Goal: Book appointment/travel/reservation

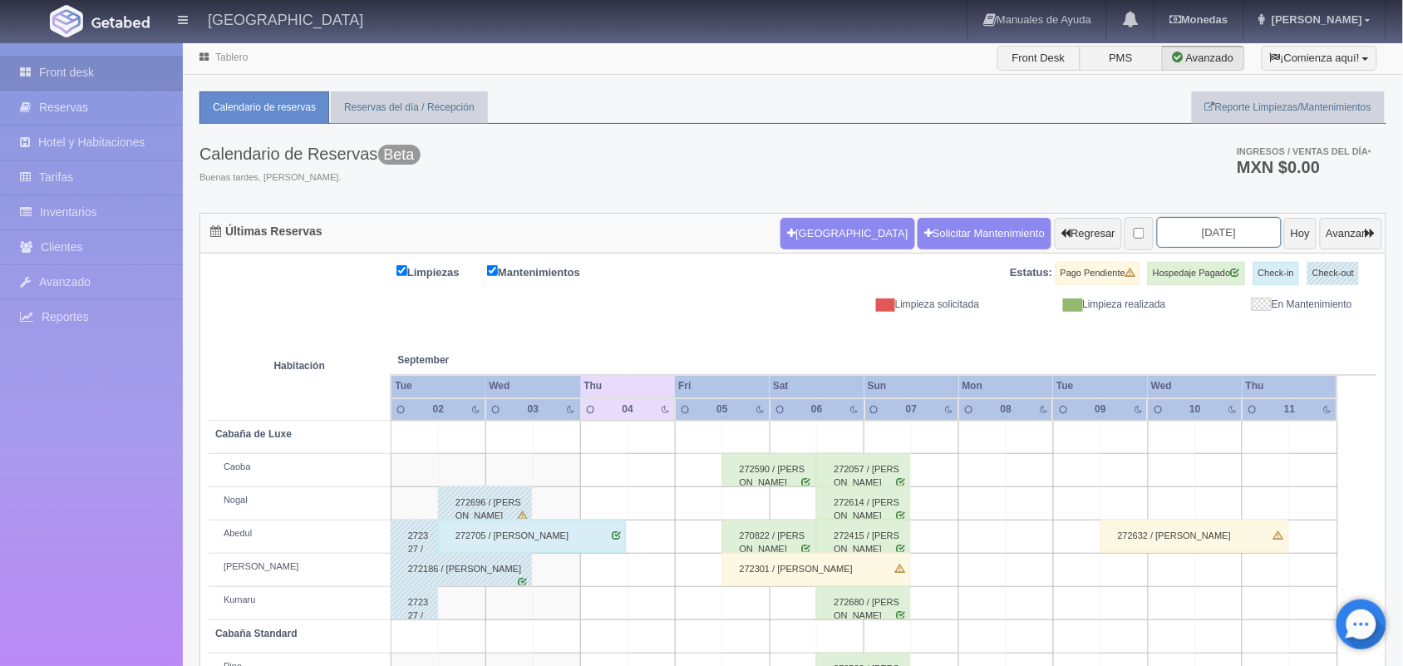
click at [1157, 229] on input "2025-09-04" at bounding box center [1219, 232] width 125 height 31
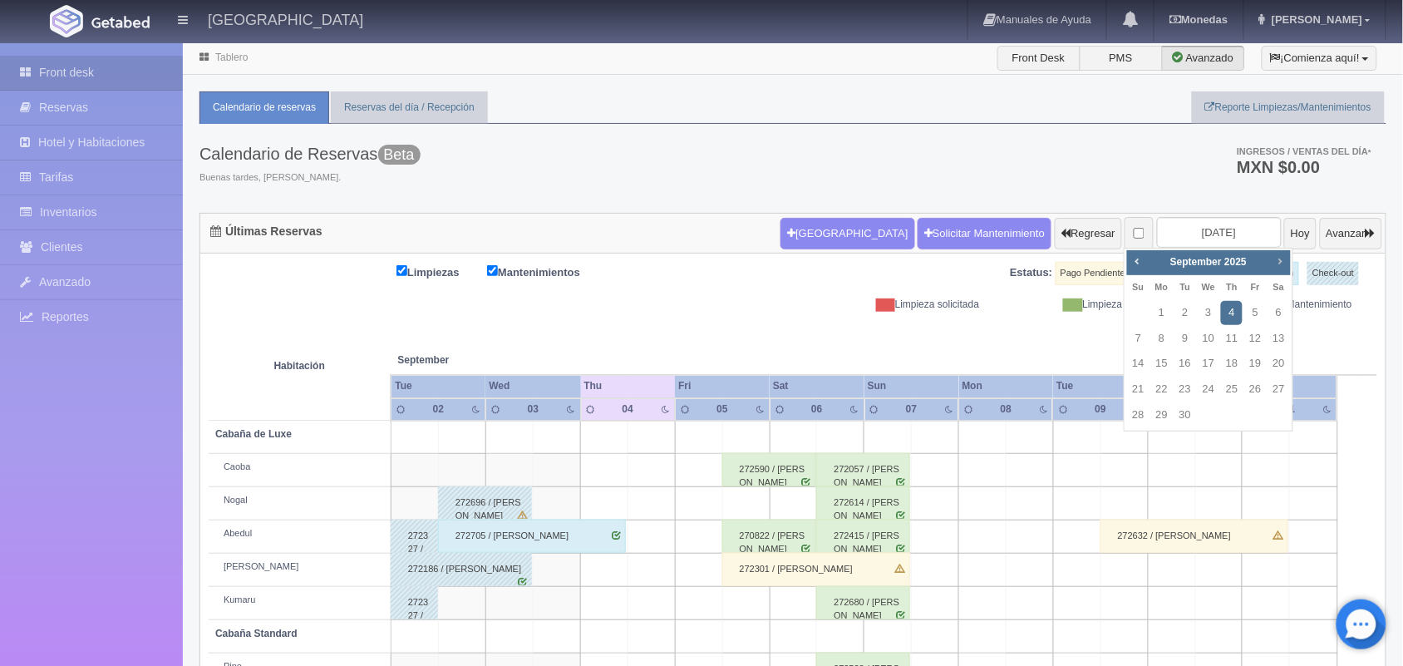
click at [1274, 262] on span "Next" at bounding box center [1280, 260] width 13 height 13
click at [1131, 264] on span "Prev" at bounding box center [1137, 260] width 13 height 13
click at [1277, 264] on span "Next" at bounding box center [1280, 260] width 13 height 13
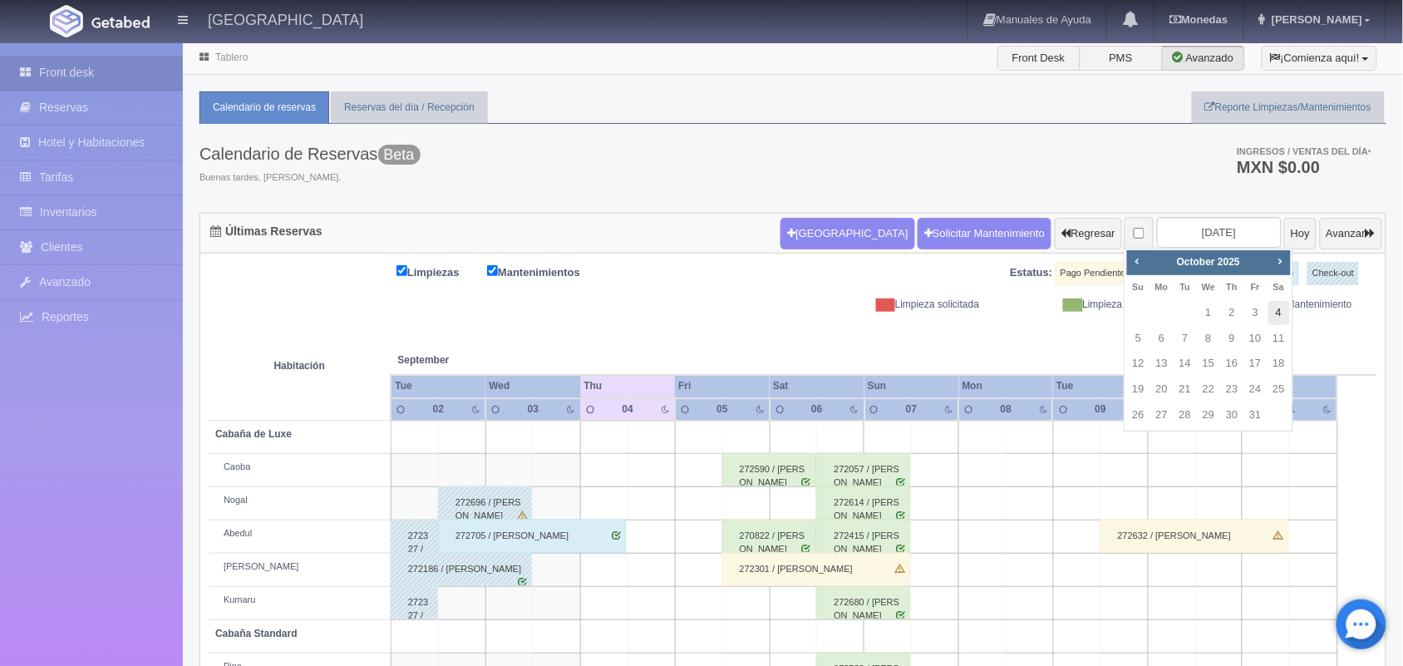
click at [1282, 305] on link "4" at bounding box center [1280, 313] width 22 height 24
type input "[DATE]"
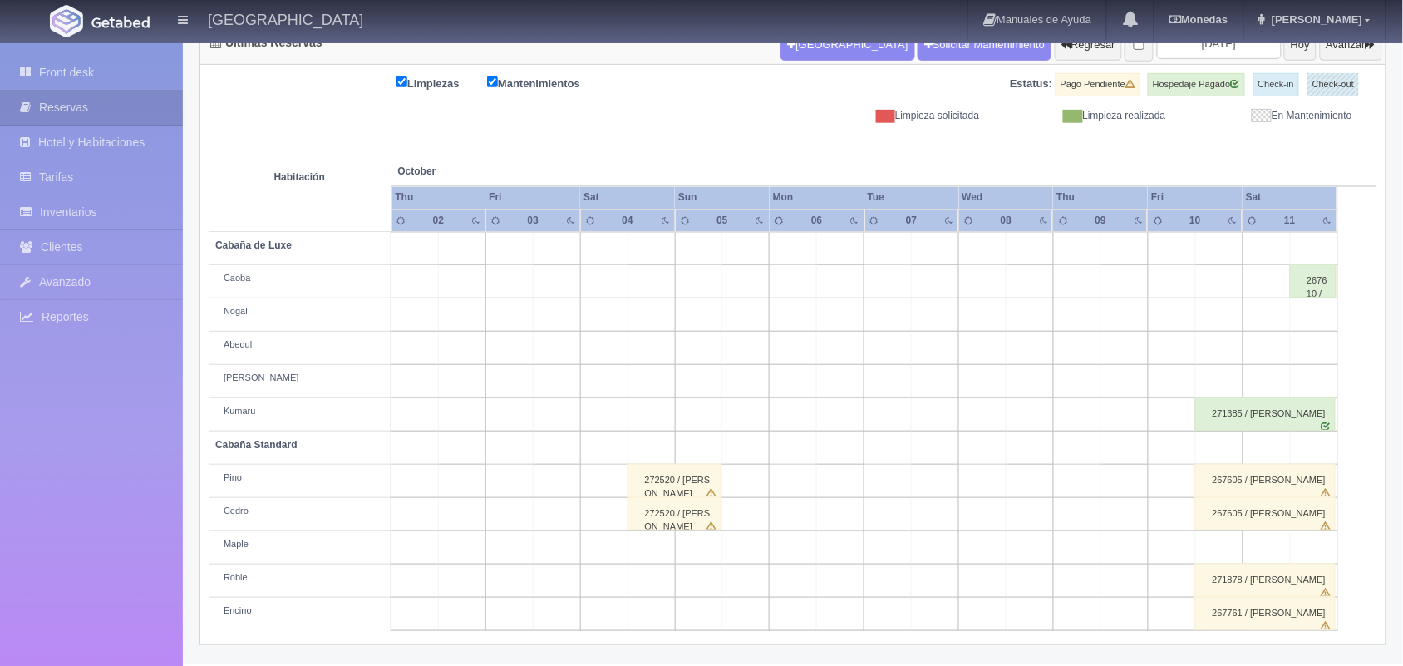
scroll to position [189, 0]
